Goal: Transaction & Acquisition: Download file/media

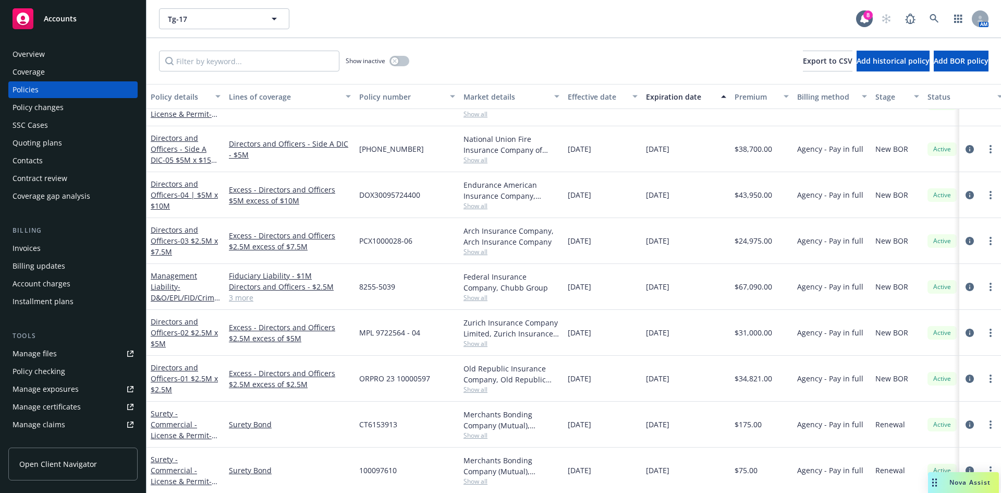
scroll to position [413, 0]
click at [531, 30] on div "Tg-17 Tg-17 8 AM" at bounding box center [574, 19] width 855 height 38
click at [165, 284] on link "Management Liability - D&O/EPL/FID/Crime/K&R" at bounding box center [185, 292] width 68 height 43
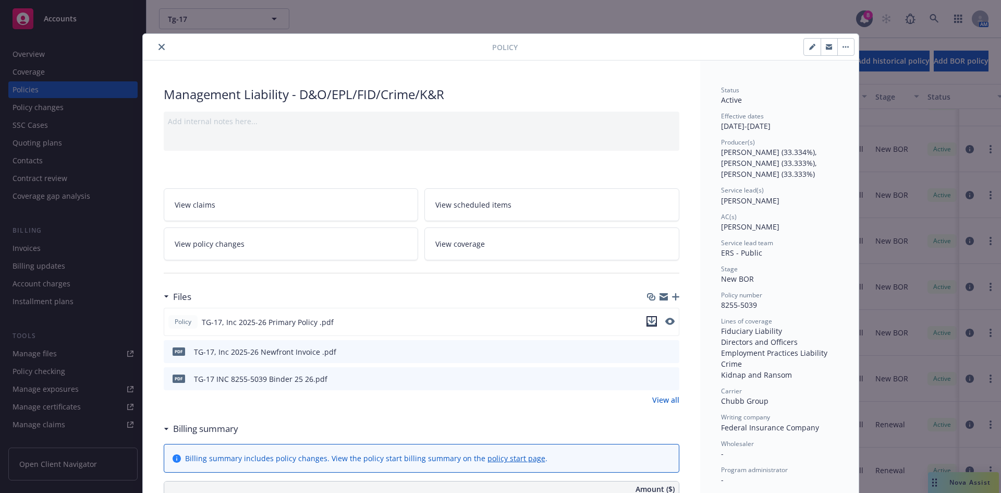
click at [649, 321] on icon "download file" at bounding box center [651, 320] width 7 height 6
drag, startPoint x: 157, startPoint y: 46, endPoint x: 198, endPoint y: 94, distance: 62.9
click at [159, 46] on icon "close" at bounding box center [162, 47] width 6 height 6
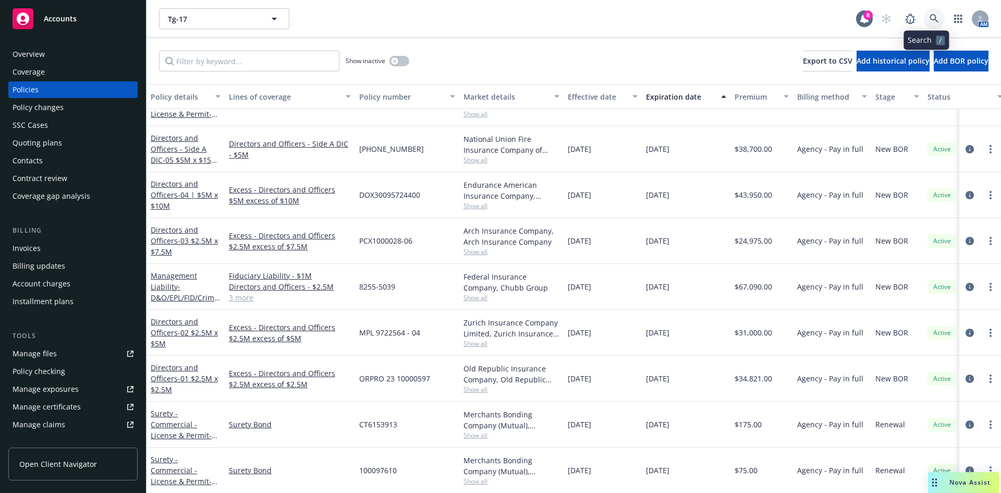
click at [800, 18] on icon at bounding box center [934, 18] width 9 height 9
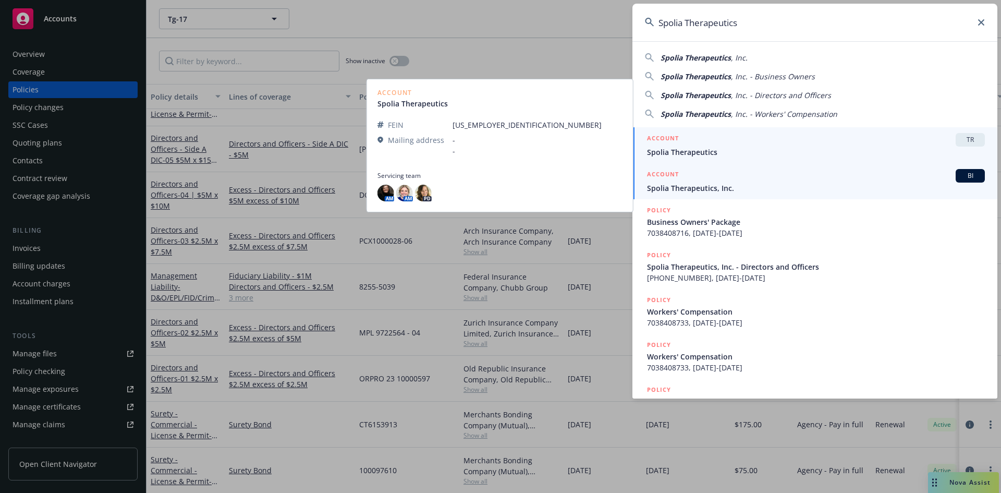
type input "Spolia Therapeutics"
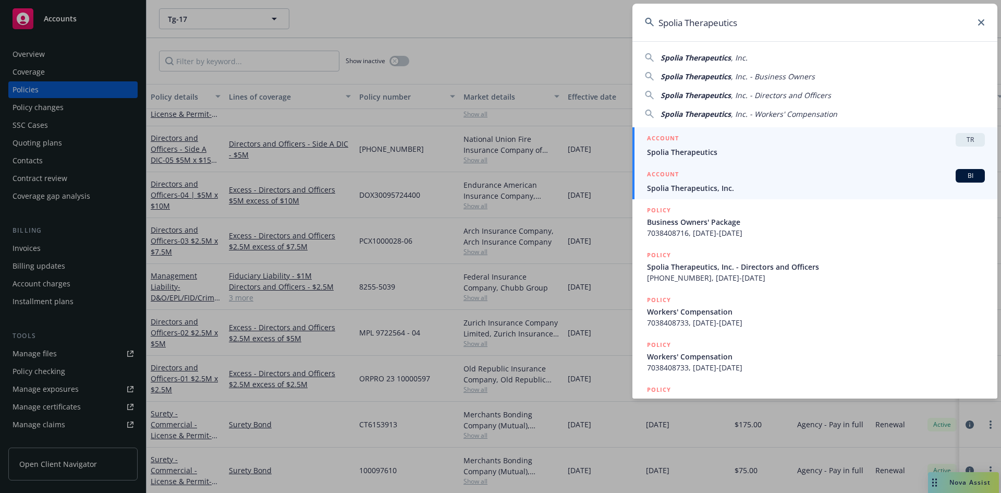
click at [678, 186] on span "Spolia Therapeutics, Inc." at bounding box center [816, 188] width 338 height 11
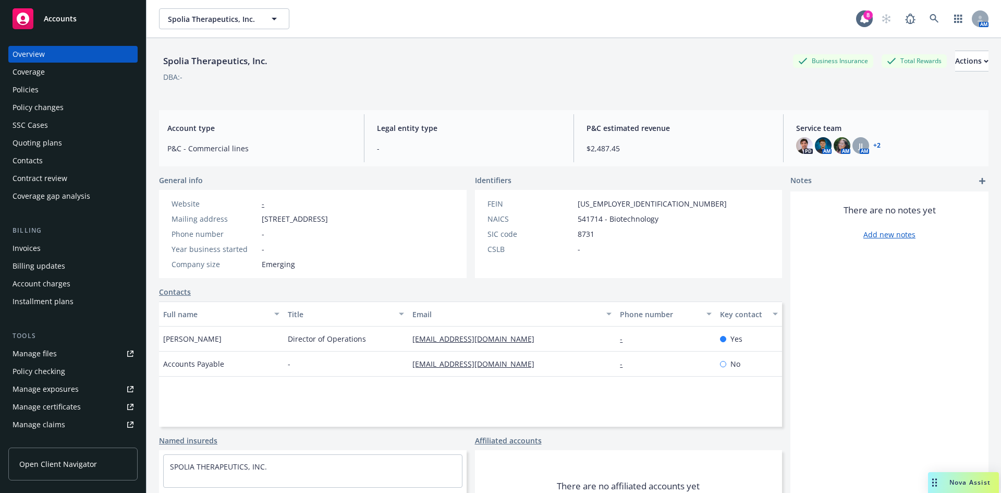
click at [35, 90] on div "Policies" at bounding box center [26, 89] width 26 height 17
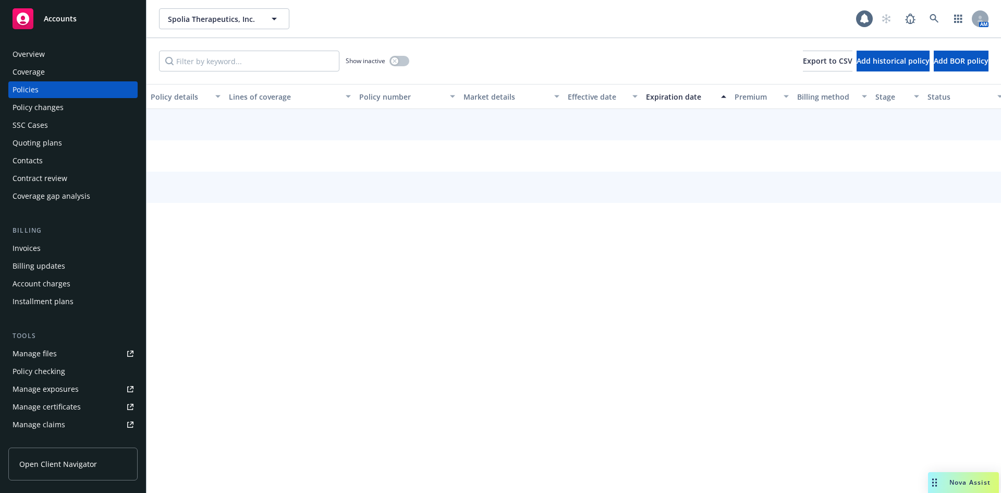
scroll to position [204, 0]
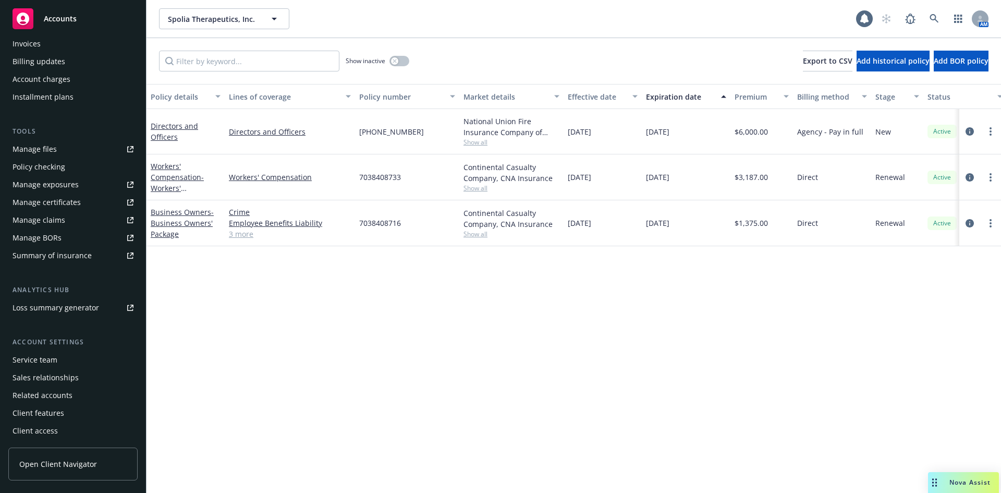
click at [30, 358] on div "Service team" at bounding box center [35, 359] width 45 height 17
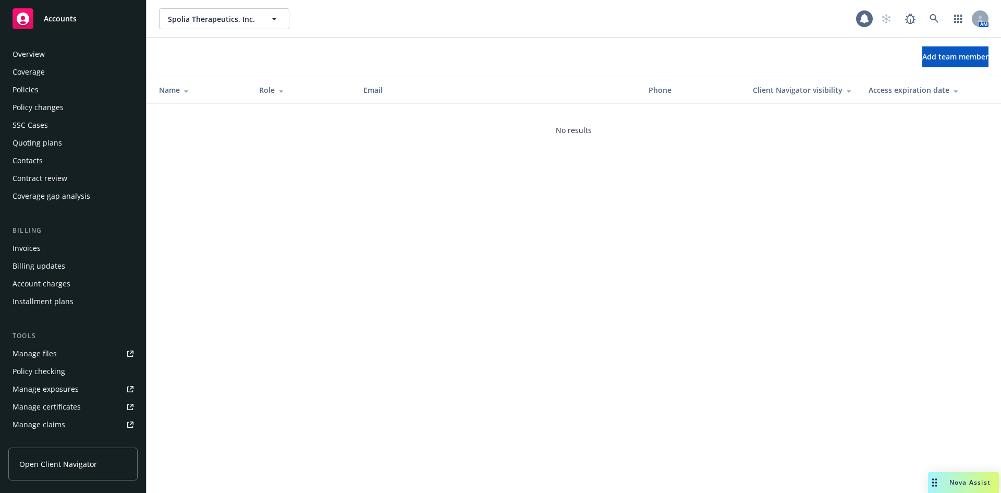
scroll to position [204, 0]
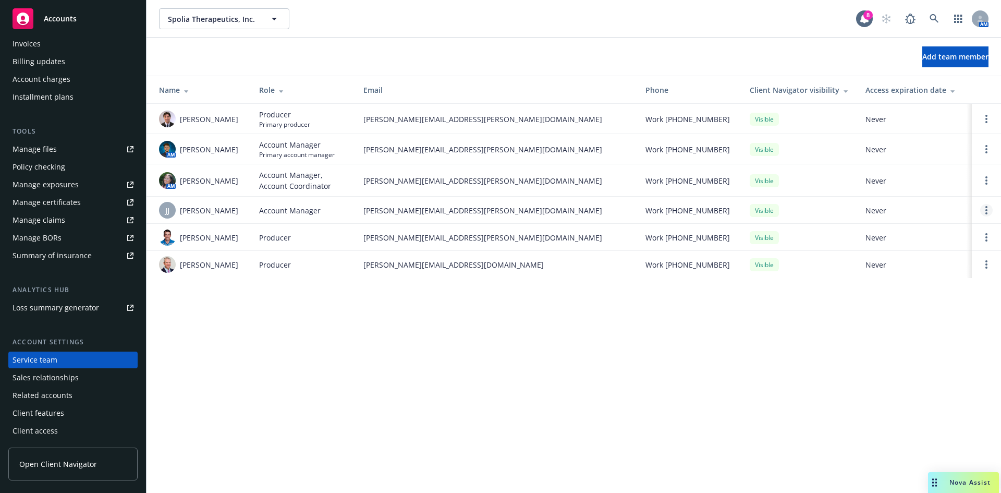
click at [800, 211] on link "Open options" at bounding box center [986, 210] width 13 height 13
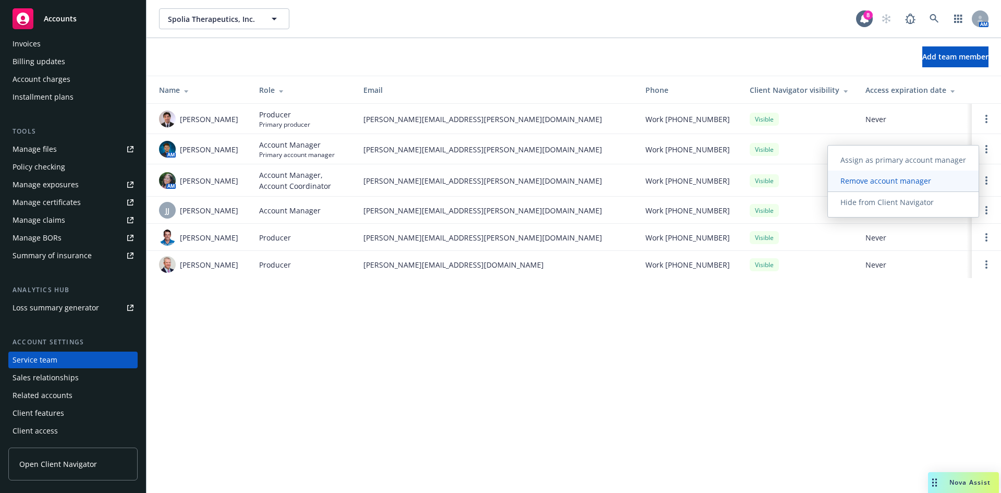
click at [800, 182] on span "Remove account manager" at bounding box center [886, 181] width 116 height 10
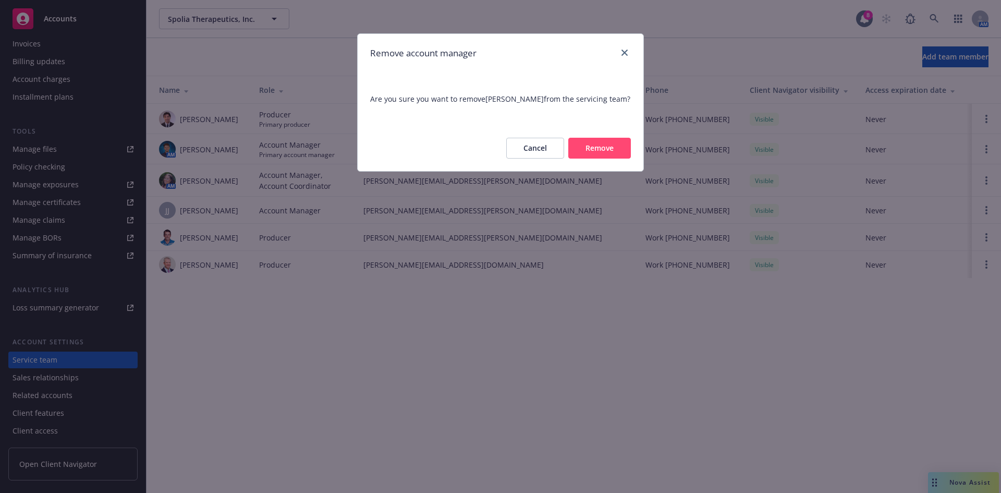
click at [598, 149] on button "Remove" at bounding box center [599, 148] width 63 height 21
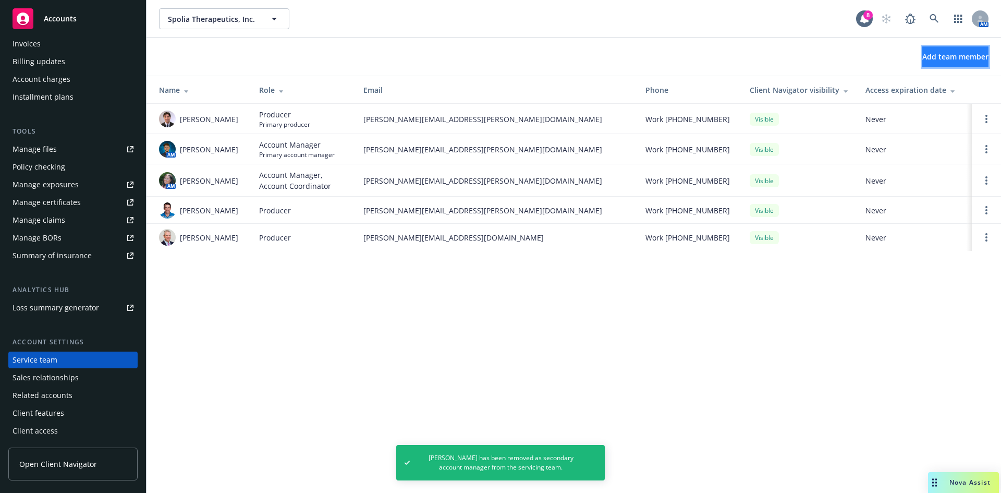
click at [800, 62] on button "Add team member" at bounding box center [955, 56] width 66 height 21
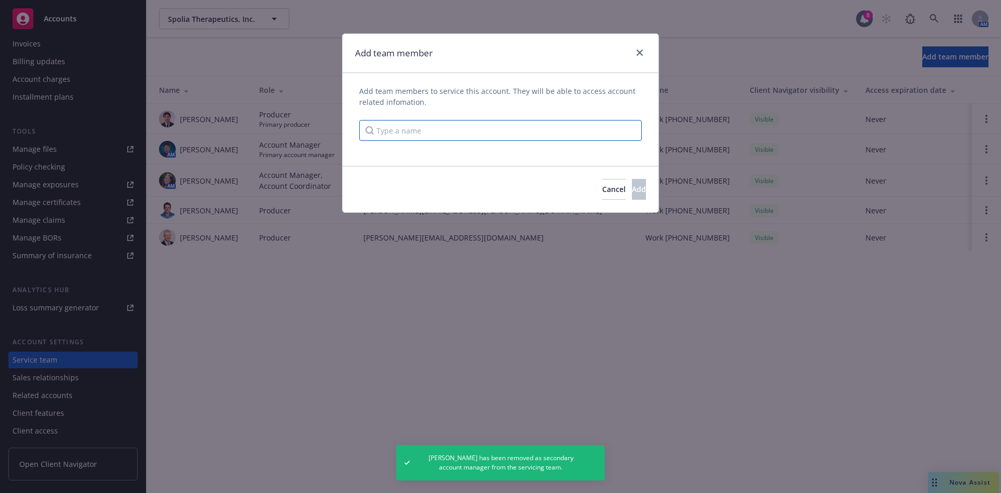
click at [483, 133] on input "Type a name" at bounding box center [500, 130] width 283 height 21
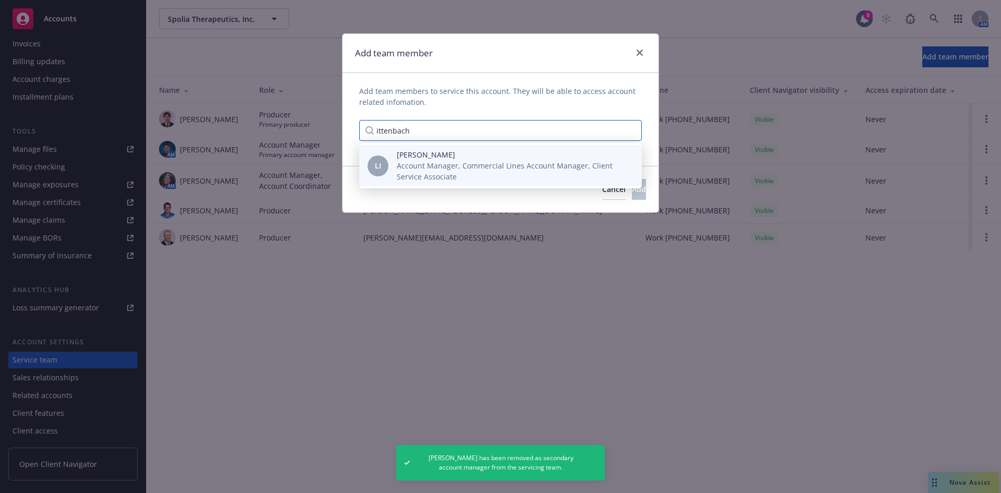
type input "ittenbach"
click at [446, 184] on div "[PERSON_NAME] Account Manager, Commercial Lines Account Manager, Client Service…" at bounding box center [500, 165] width 283 height 41
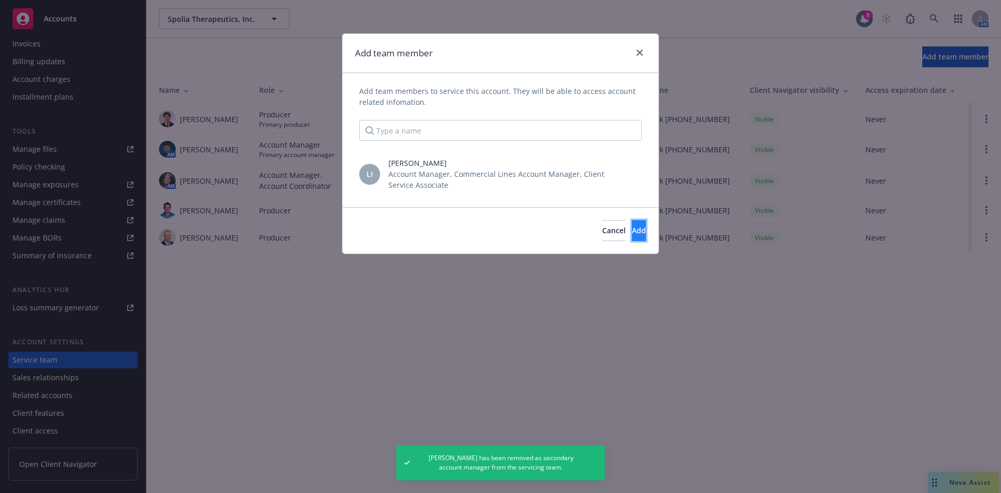
click at [632, 232] on span "Add" at bounding box center [639, 230] width 14 height 10
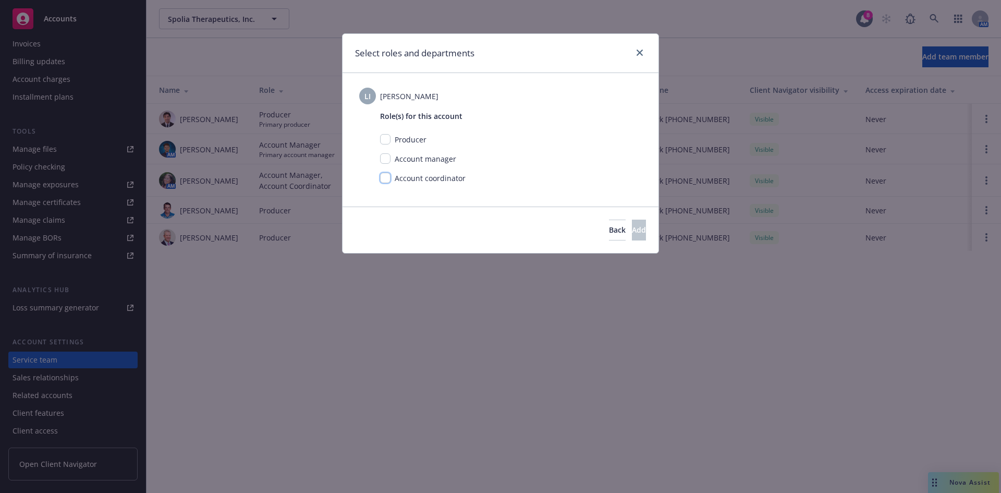
click at [381, 175] on input "checkbox" at bounding box center [385, 178] width 10 height 10
checkbox input "true"
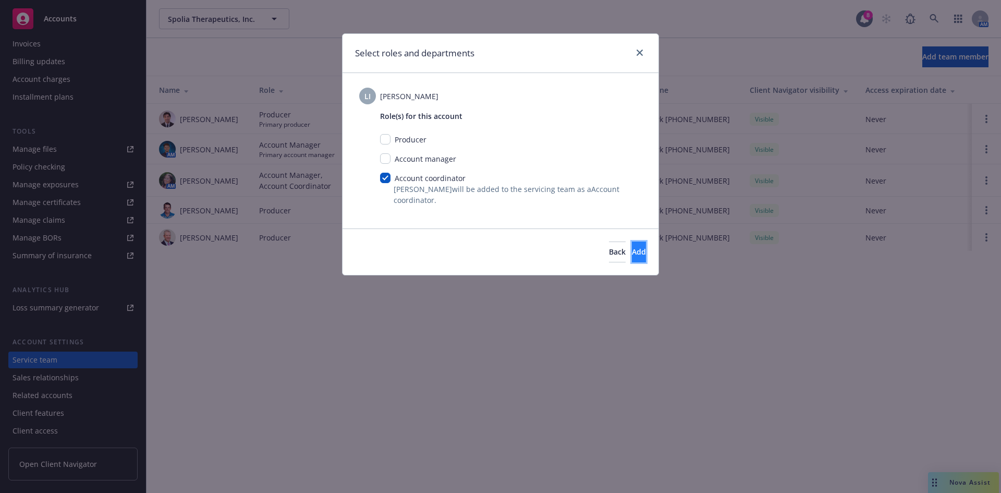
click at [632, 254] on span "Add" at bounding box center [639, 252] width 14 height 10
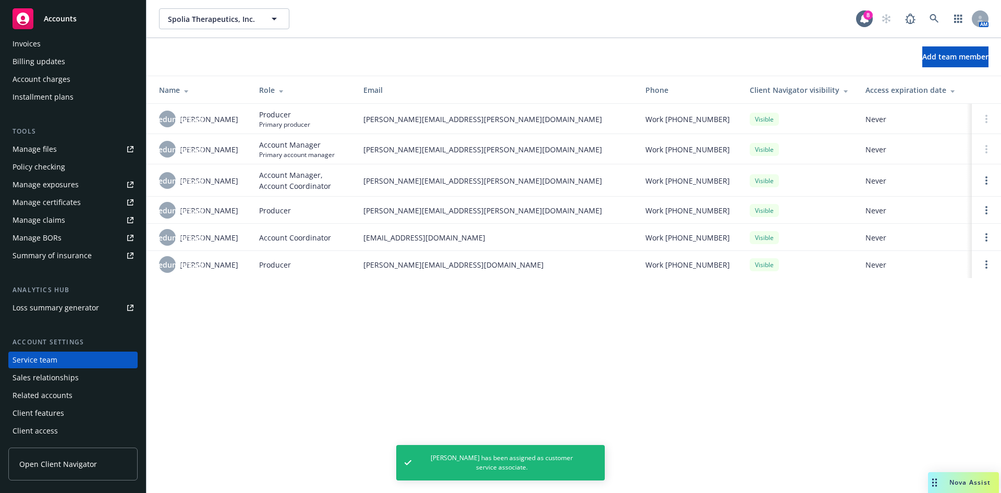
scroll to position [0, 0]
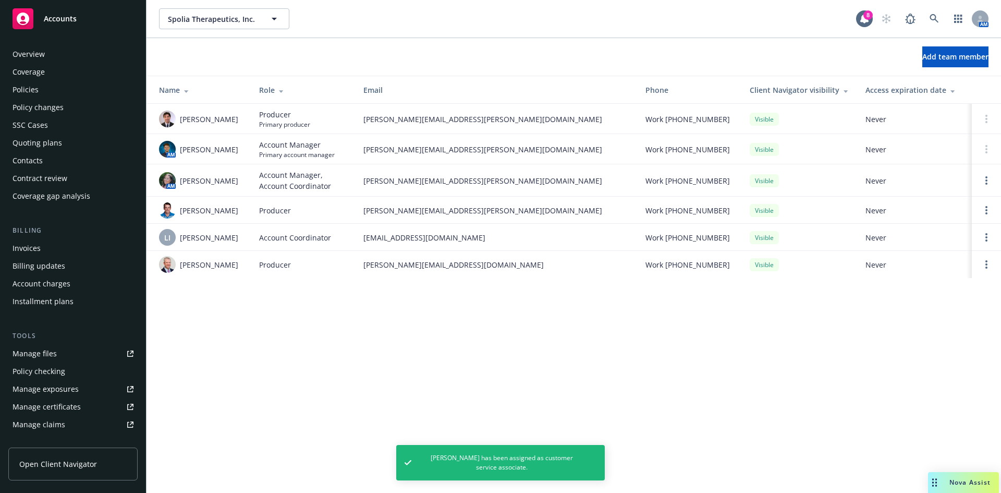
click at [33, 87] on div "Policies" at bounding box center [26, 89] width 26 height 17
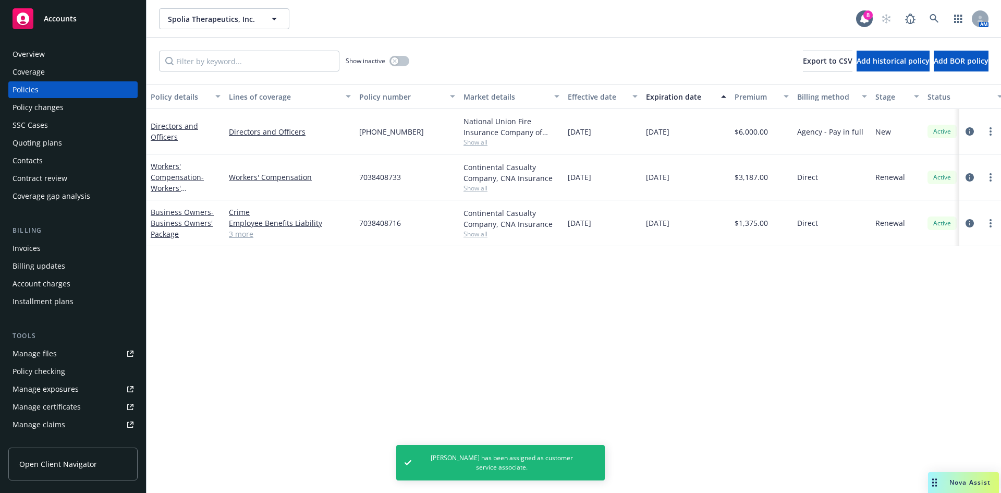
click at [472, 142] on span "Show all" at bounding box center [512, 142] width 96 height 9
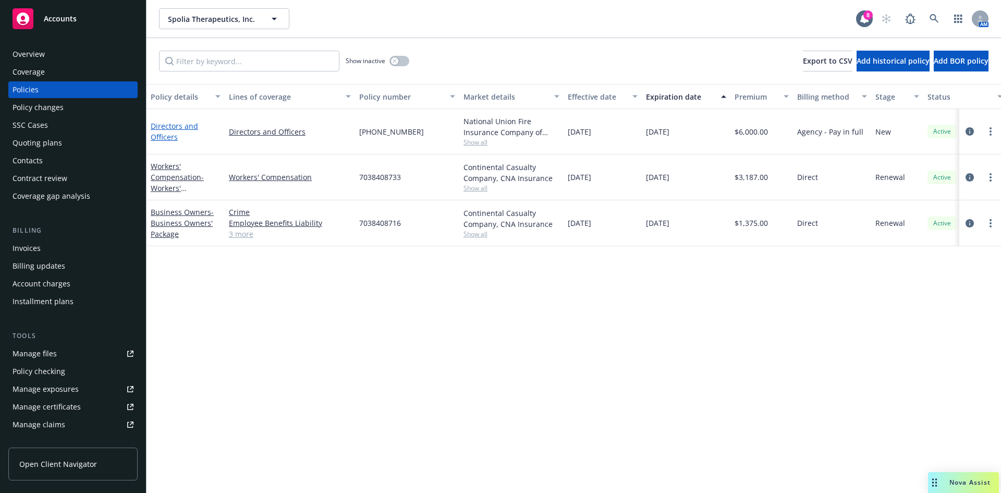
click at [164, 127] on link "Directors and Officers" at bounding box center [174, 131] width 47 height 21
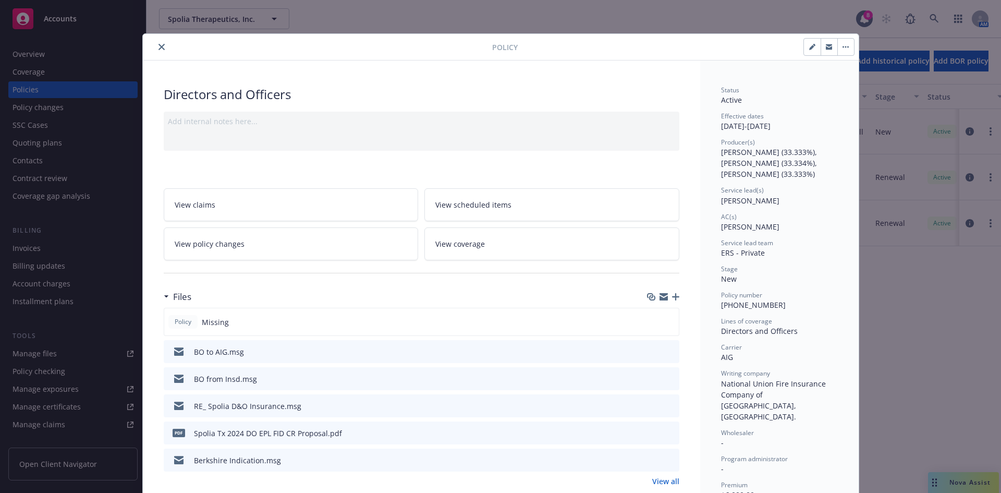
click at [664, 464] on link "View all" at bounding box center [665, 481] width 27 height 11
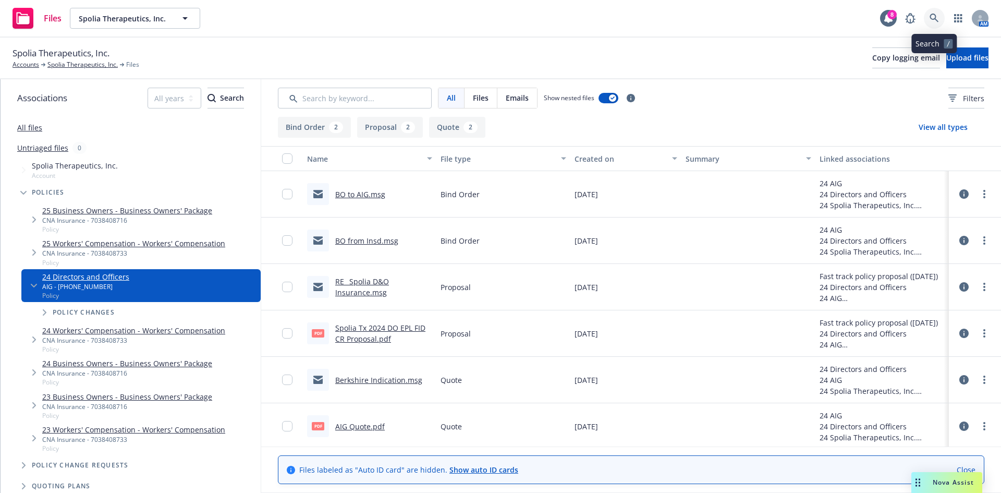
click at [939, 16] on icon at bounding box center [934, 18] width 9 height 9
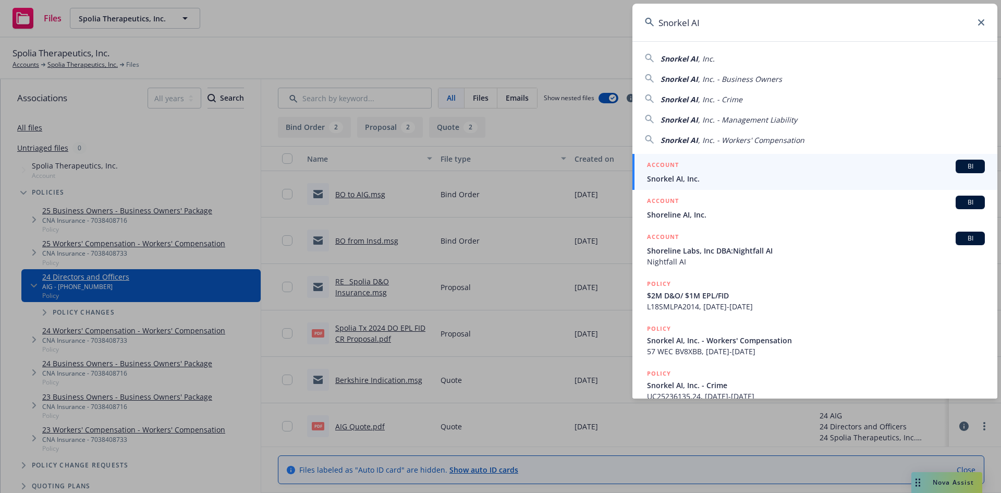
click at [686, 22] on input "Snorkel AI" at bounding box center [814, 23] width 365 height 38
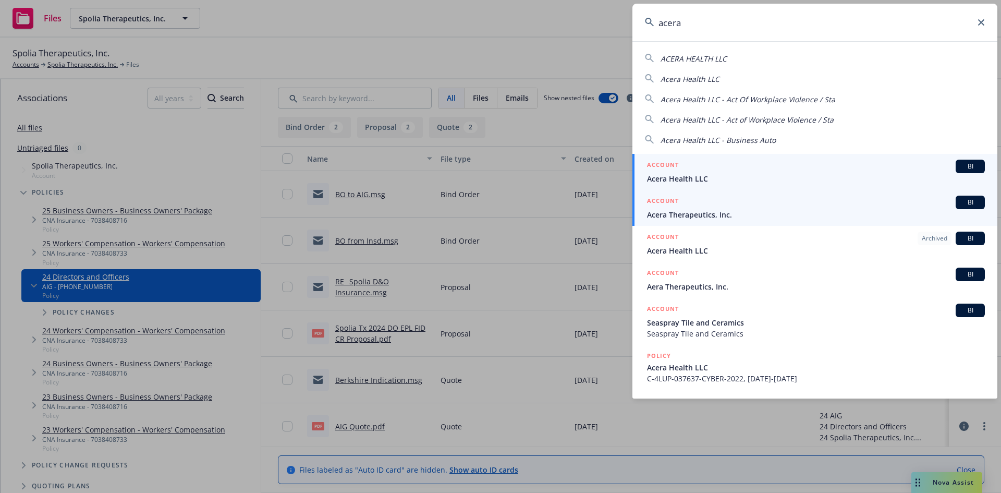
type input "acera"
click at [691, 211] on span "Acera Therapeutics, Inc." at bounding box center [816, 214] width 338 height 11
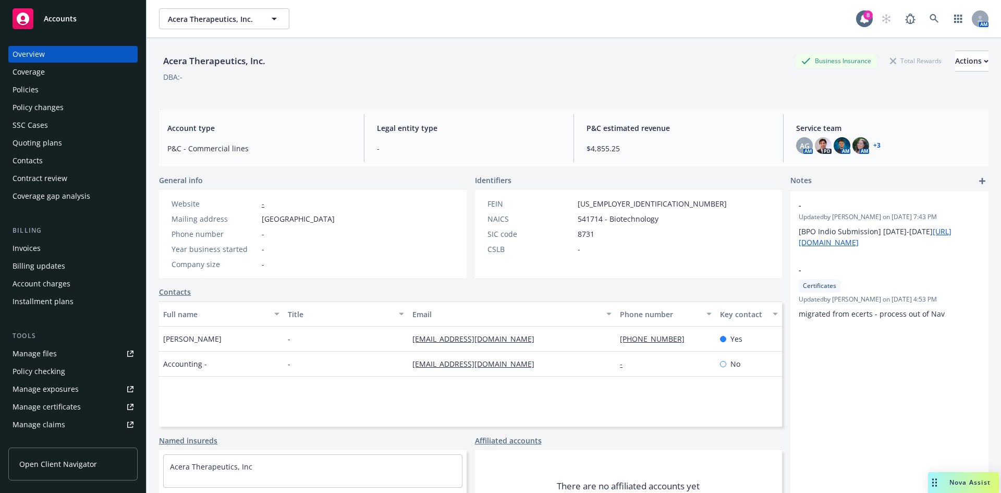
click at [38, 86] on div "Policies" at bounding box center [26, 89] width 26 height 17
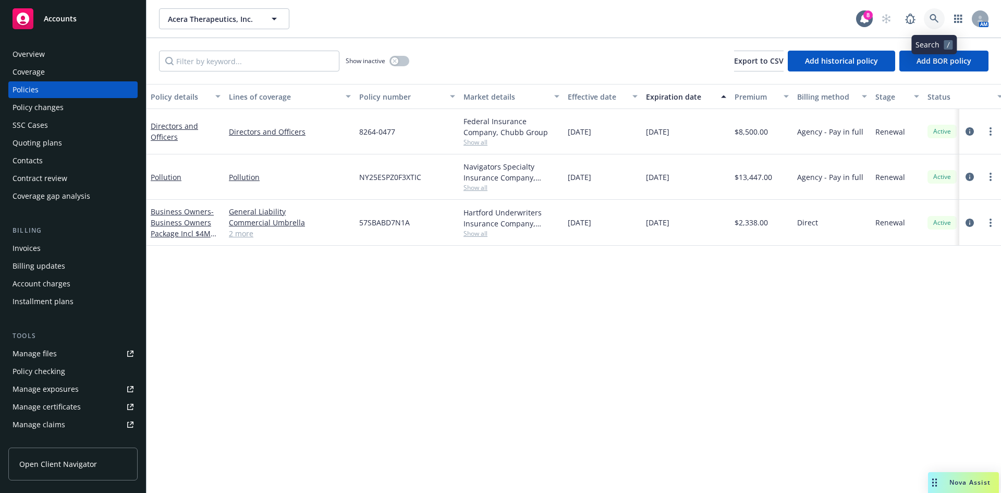
click at [935, 22] on icon at bounding box center [934, 18] width 9 height 9
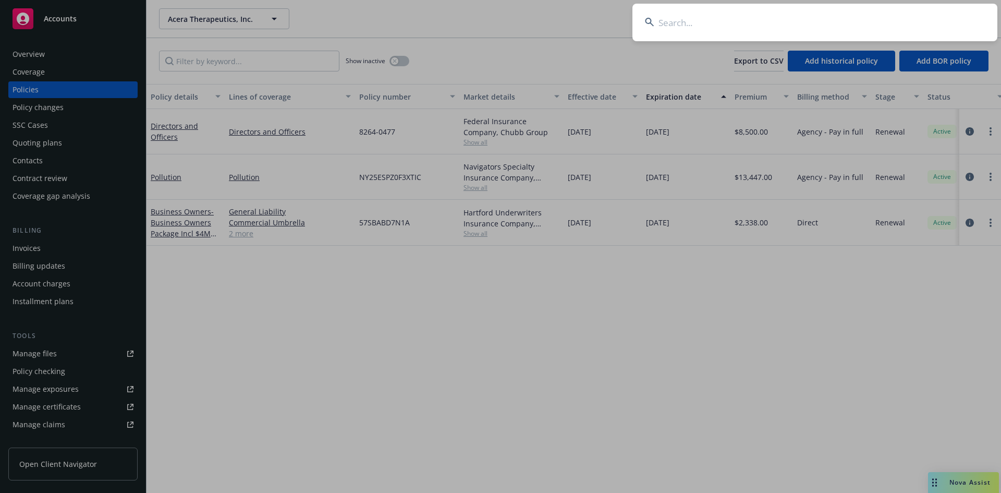
click at [762, 29] on input at bounding box center [814, 23] width 365 height 38
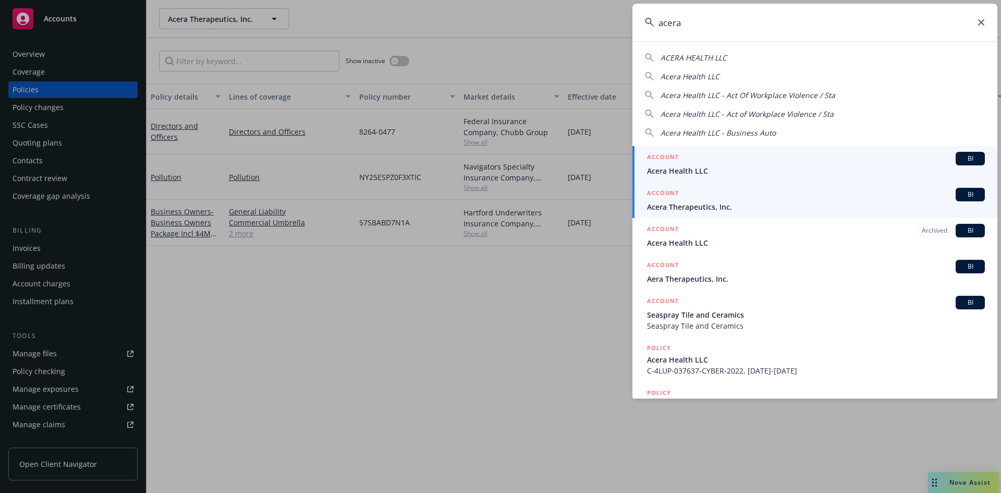
type input "acera"
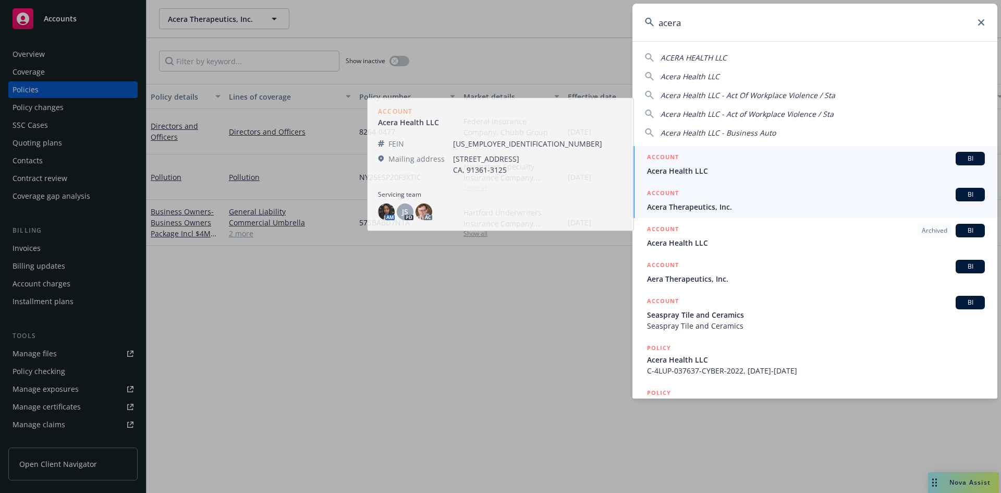
click at [696, 210] on span "Acera Therapeutics, Inc." at bounding box center [816, 206] width 338 height 11
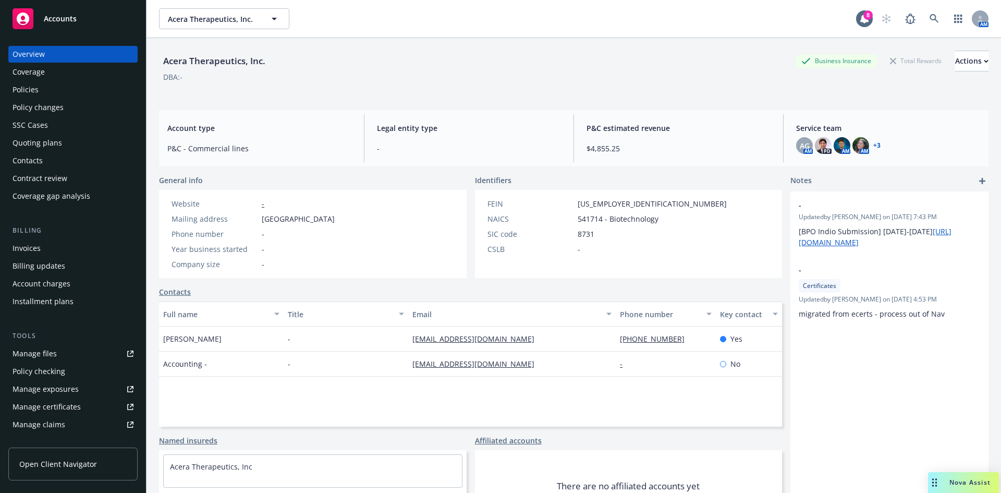
click at [36, 86] on div "Policies" at bounding box center [26, 89] width 26 height 17
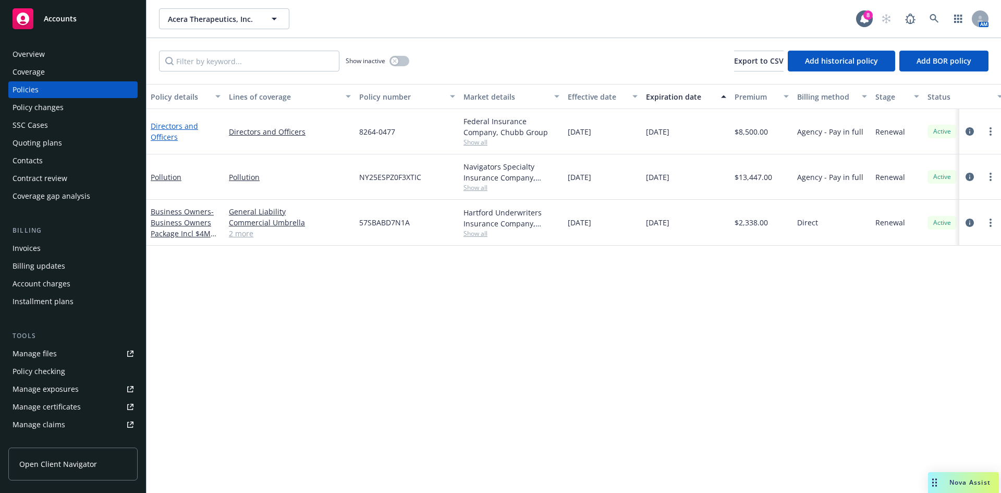
click at [172, 130] on link "Directors and Officers" at bounding box center [174, 131] width 47 height 21
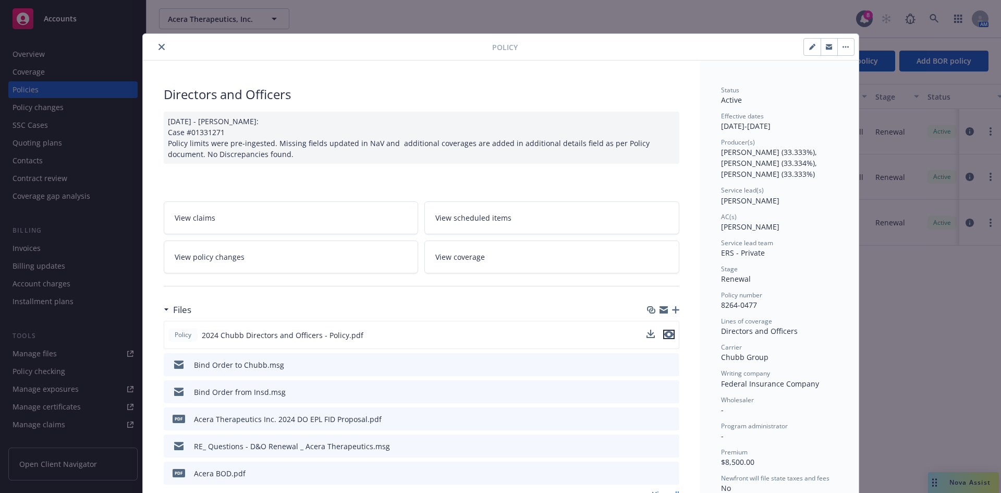
click at [664, 331] on icon "preview file" at bounding box center [668, 334] width 9 height 7
click at [159, 47] on icon "close" at bounding box center [162, 47] width 6 height 6
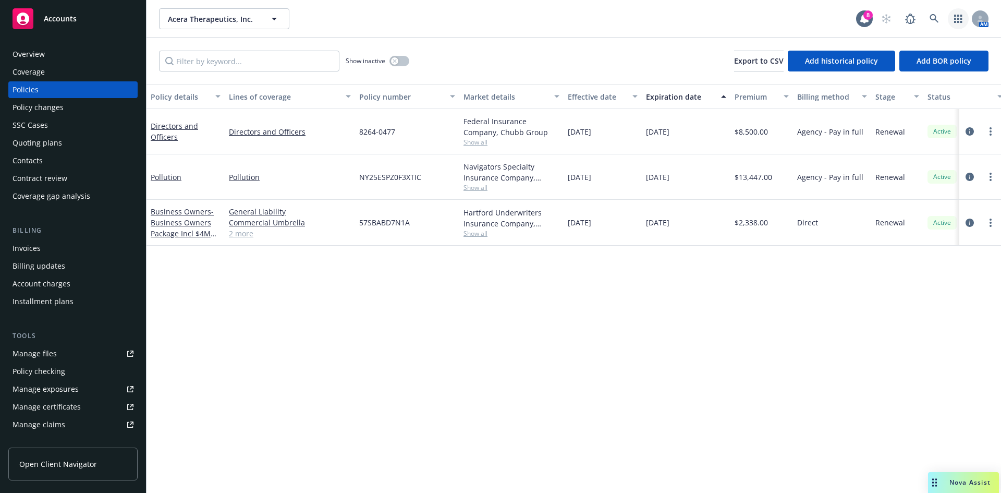
click at [952, 10] on link "button" at bounding box center [958, 18] width 21 height 21
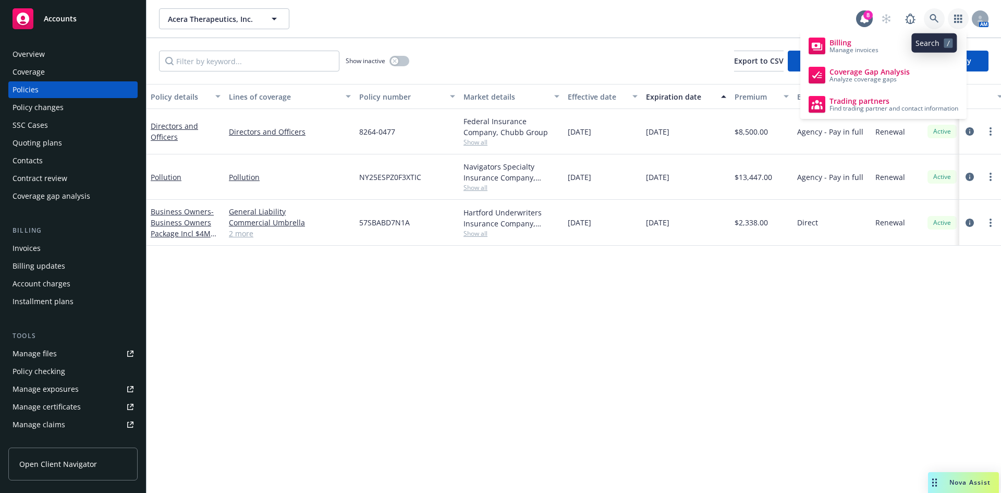
click at [928, 15] on link at bounding box center [934, 18] width 21 height 21
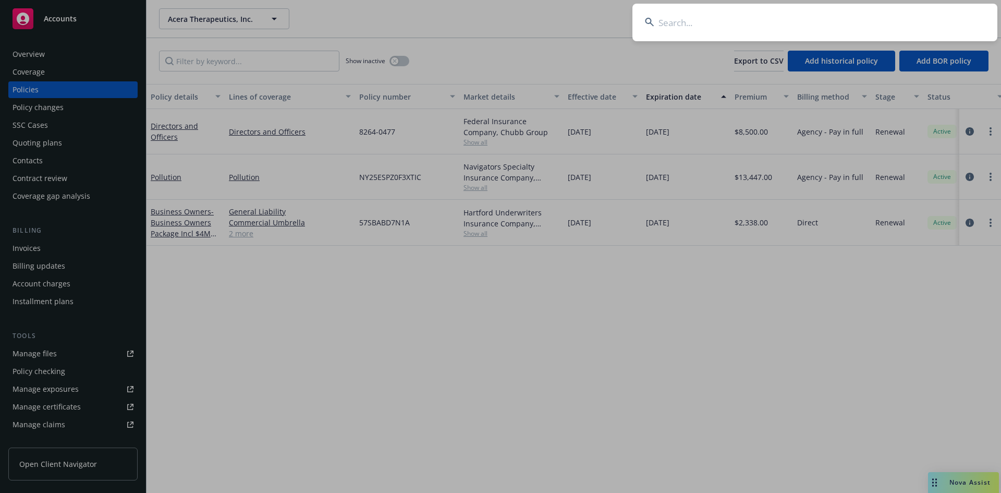
click at [799, 21] on input at bounding box center [814, 23] width 365 height 38
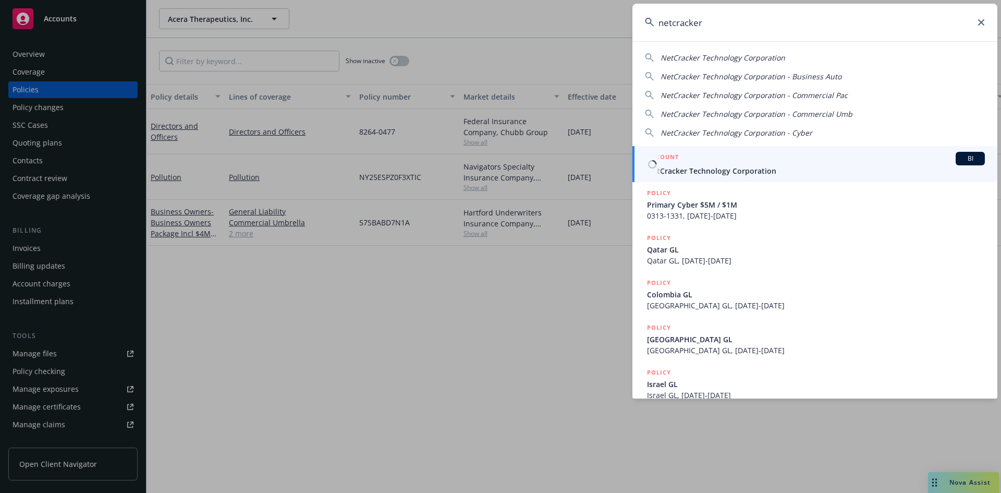
type input "netcracker"
click at [707, 163] on div "ACCOUNT BI" at bounding box center [816, 159] width 338 height 14
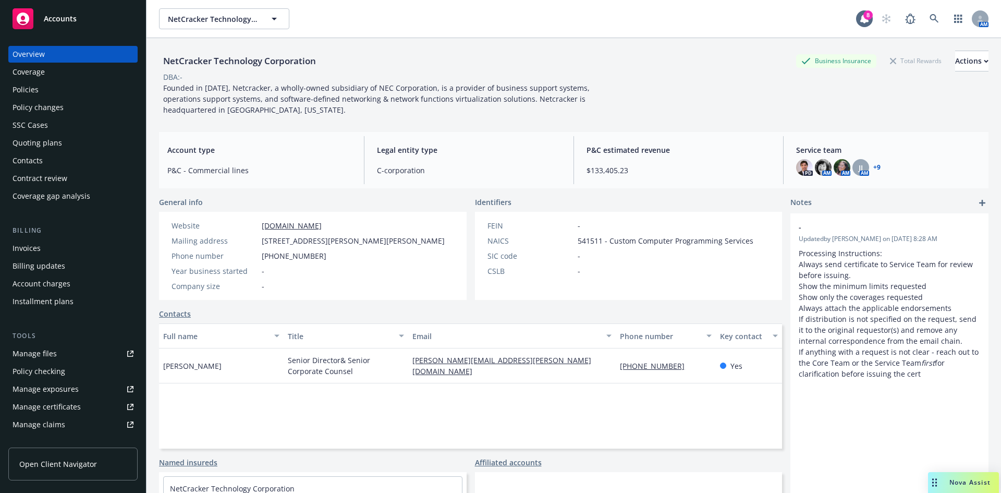
click at [41, 93] on div "Policies" at bounding box center [73, 89] width 121 height 17
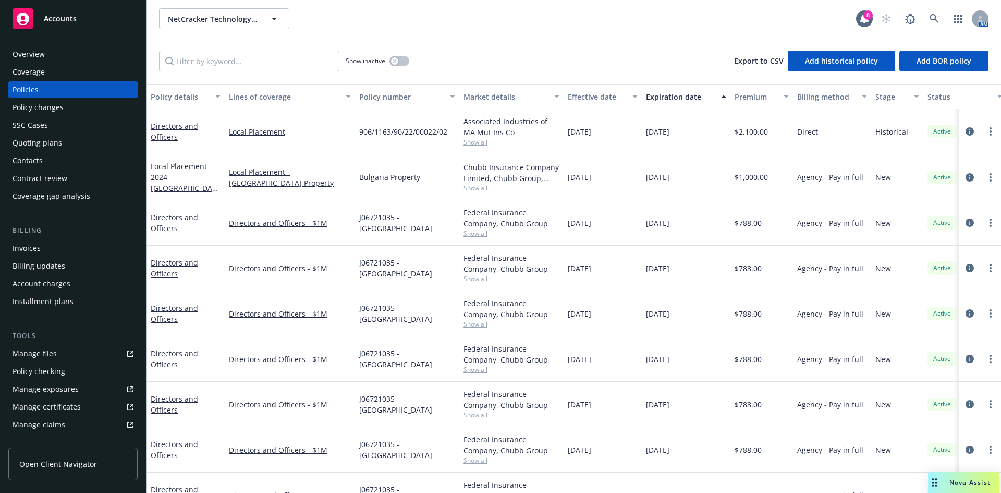
click at [443, 30] on div "NetCracker Technology Corporation NetCracker Technology Corporation 8 AM" at bounding box center [574, 19] width 855 height 38
click at [536, 21] on div "NetCracker Technology Corporation NetCracker Technology Corporation" at bounding box center [507, 18] width 697 height 21
click at [940, 16] on link at bounding box center [934, 18] width 21 height 21
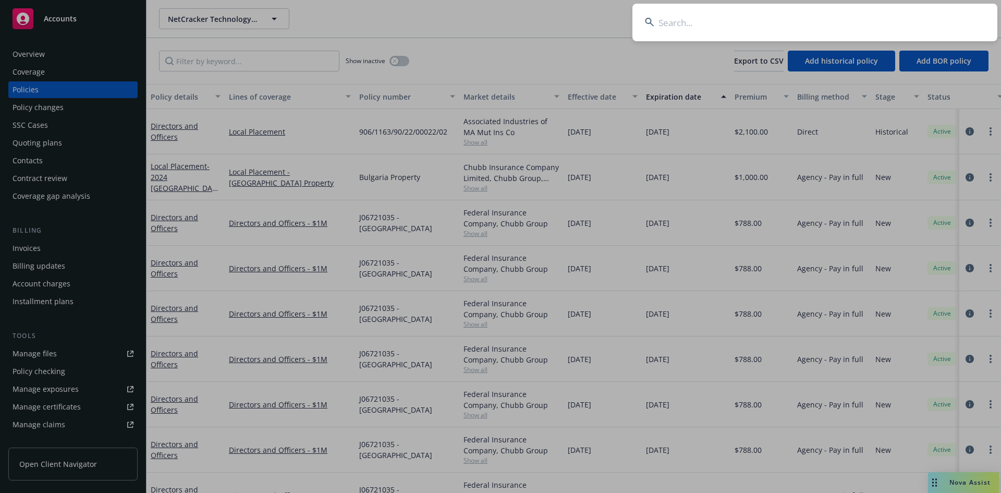
click at [784, 19] on input at bounding box center [814, 23] width 365 height 38
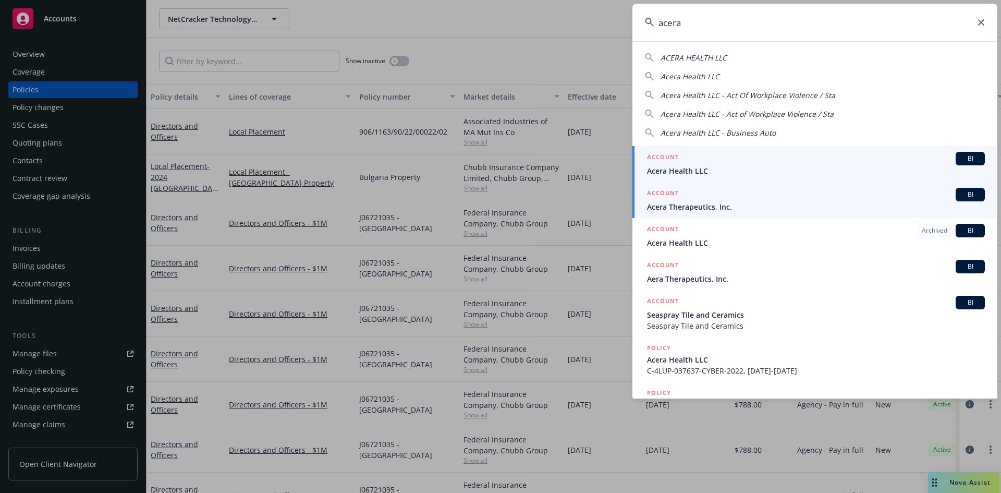
type input "acera"
click at [688, 208] on span "Acera Therapeutics, Inc." at bounding box center [816, 206] width 338 height 11
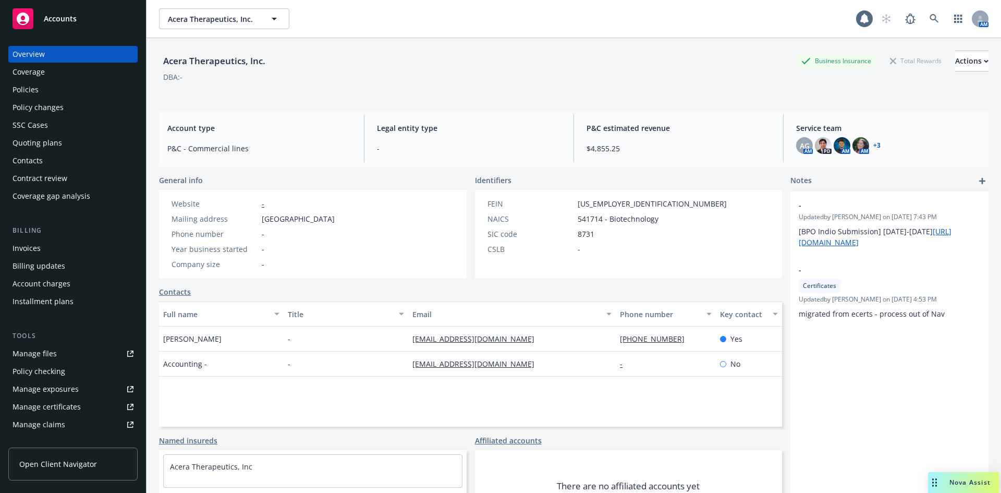
click at [37, 91] on div "Policies" at bounding box center [26, 89] width 26 height 17
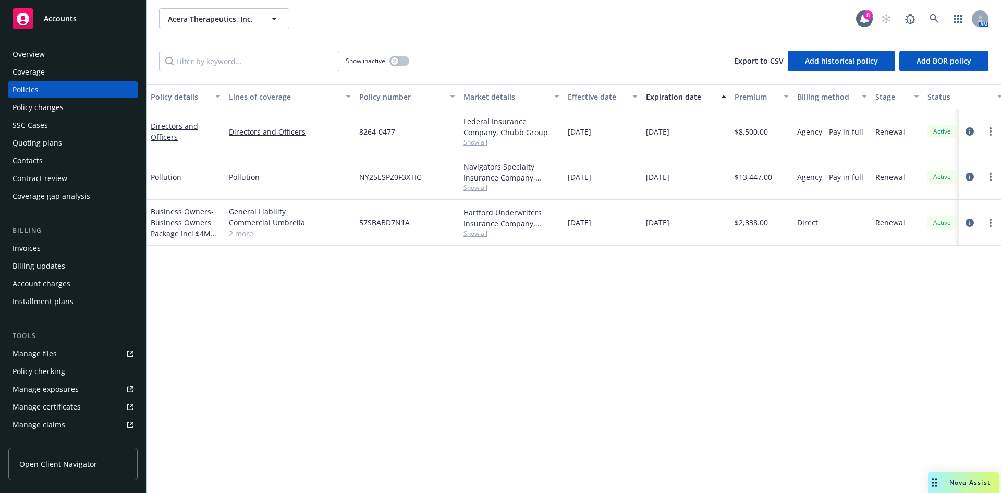
click at [158, 131] on div "Directors and Officers" at bounding box center [186, 131] width 70 height 22
click at [181, 127] on link "Directors and Officers" at bounding box center [174, 131] width 47 height 21
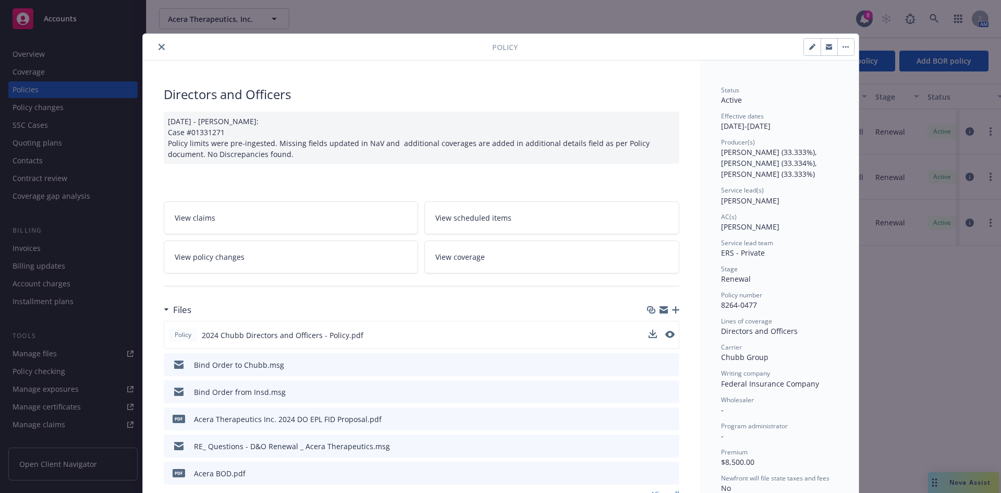
click at [638, 333] on div "Policy 2024 Chubb Directors and Officers - Policy.pdf" at bounding box center [422, 335] width 516 height 28
click at [648, 333] on icon "download file" at bounding box center [651, 333] width 7 height 6
